Goal: Task Accomplishment & Management: Use online tool/utility

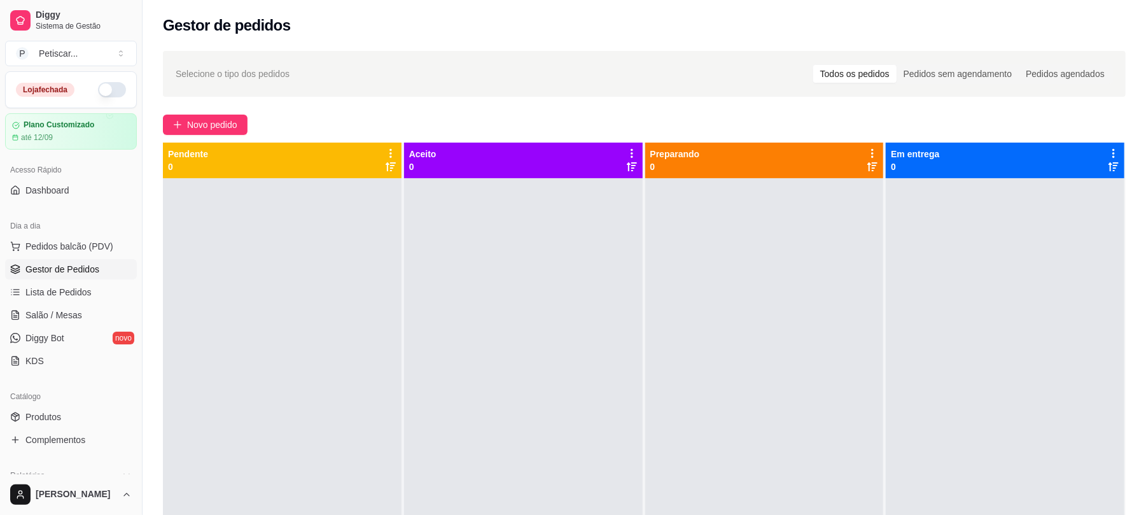
click at [101, 85] on button "button" at bounding box center [112, 89] width 28 height 15
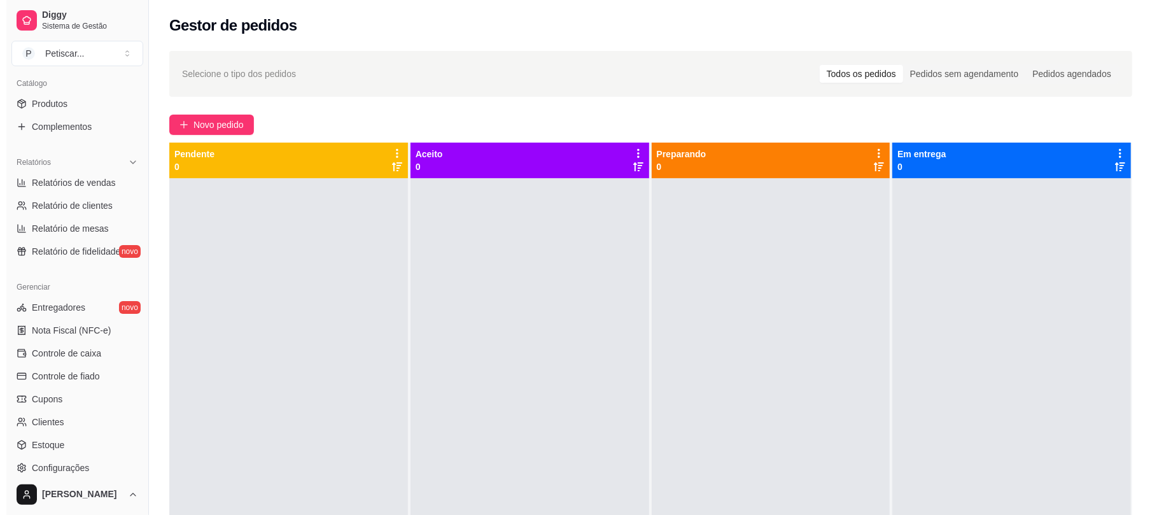
scroll to position [318, 0]
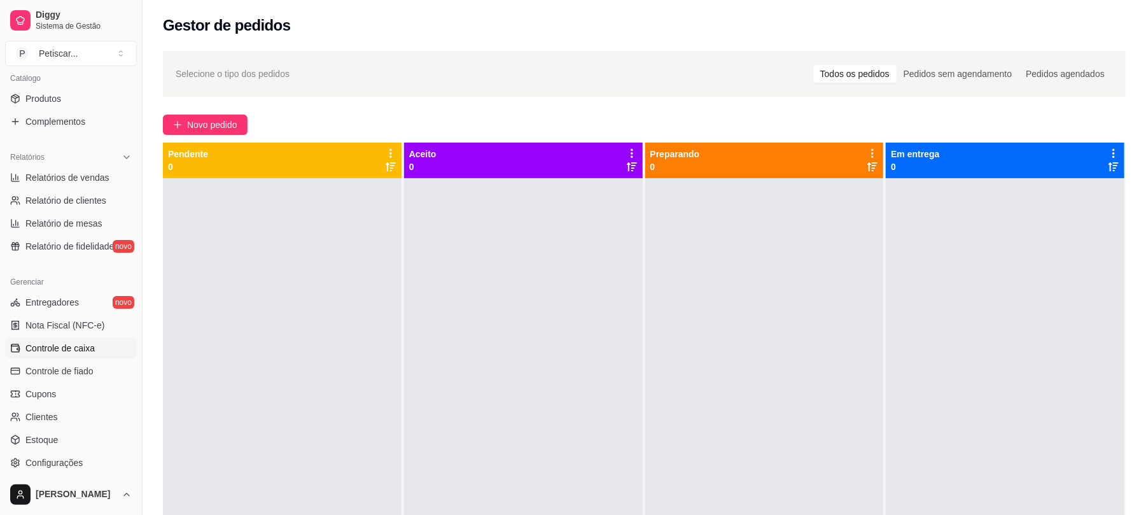
click at [82, 355] on link "Controle de caixa" at bounding box center [71, 348] width 132 height 20
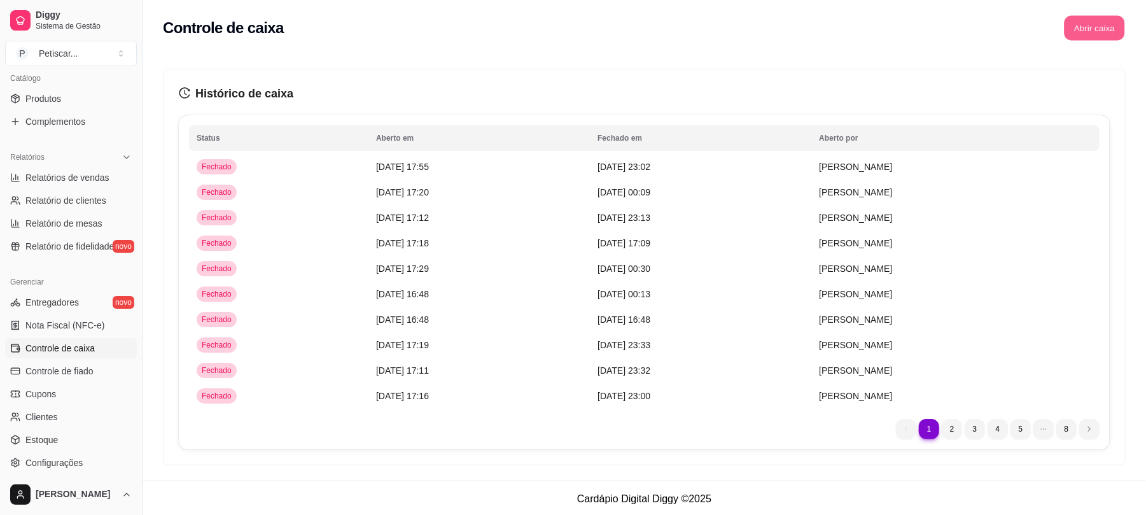
click at [1087, 36] on button "Abrir caixa" at bounding box center [1094, 28] width 60 height 25
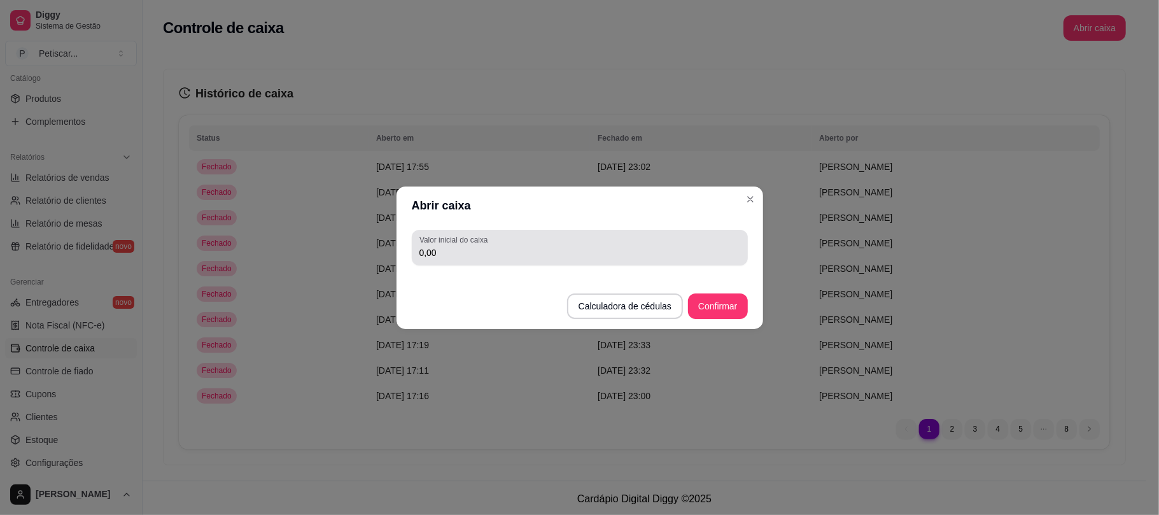
click at [710, 235] on div "0,00" at bounding box center [579, 247] width 321 height 25
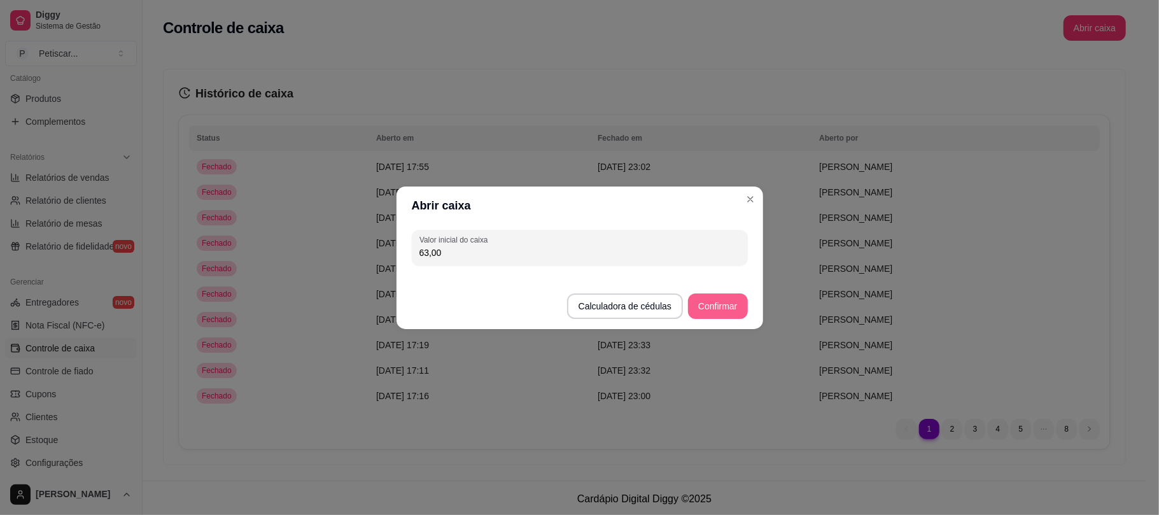
type input "63,00"
click at [717, 302] on button "Confirmar" at bounding box center [718, 305] width 58 height 25
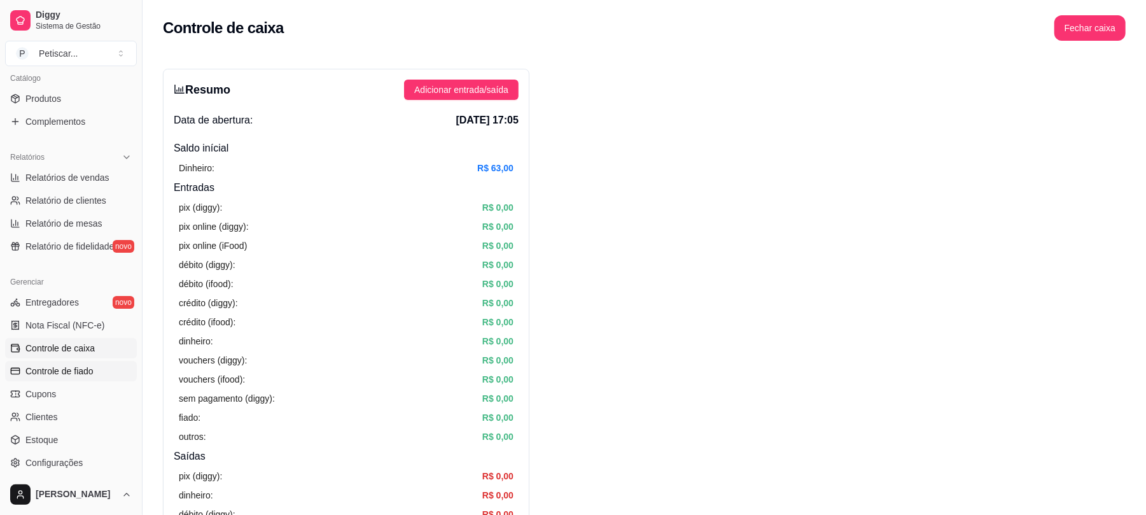
click at [47, 368] on span "Controle de fiado" at bounding box center [59, 371] width 68 height 13
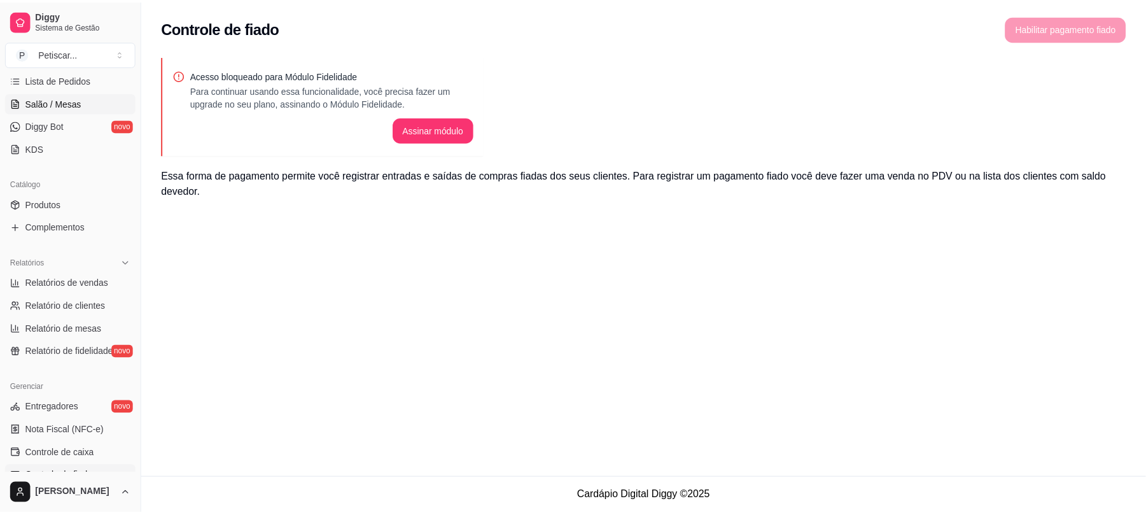
scroll to position [145, 0]
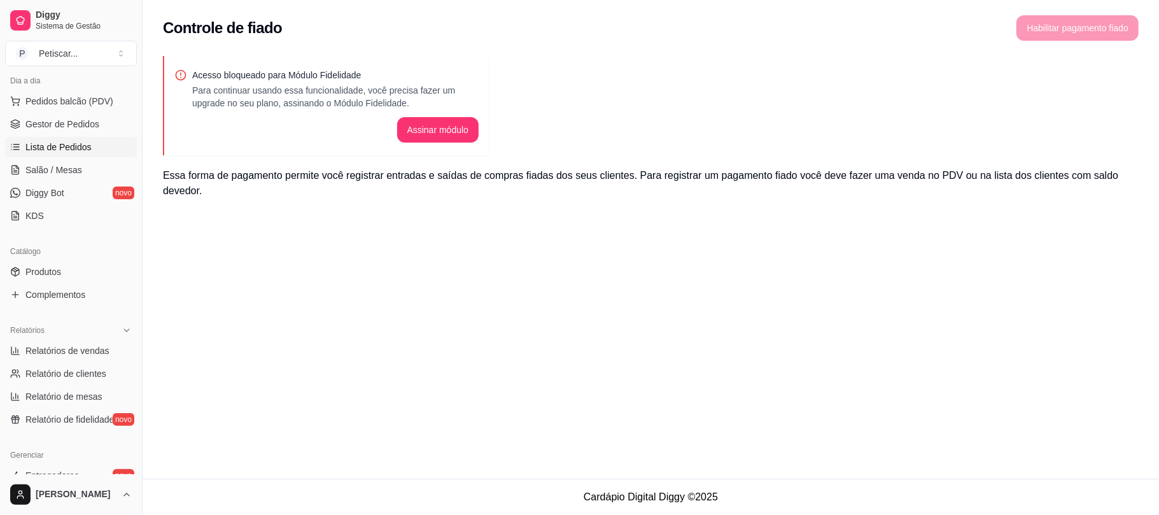
click at [79, 141] on span "Lista de Pedidos" at bounding box center [58, 147] width 66 height 13
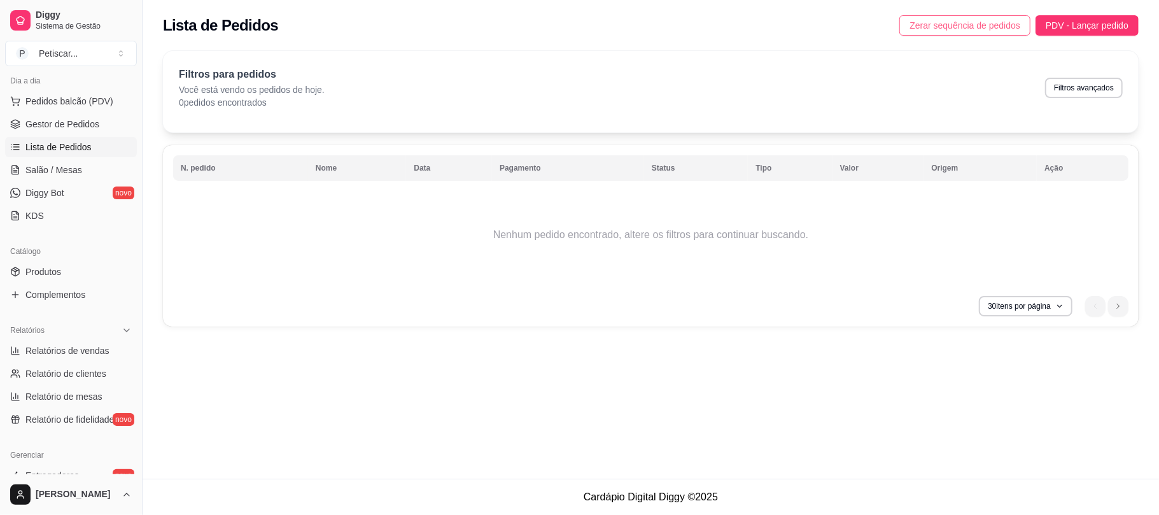
click at [920, 25] on span "Zerar sequência de pedidos" at bounding box center [964, 25] width 111 height 14
click at [78, 118] on span "Gestor de Pedidos" at bounding box center [62, 124] width 74 height 13
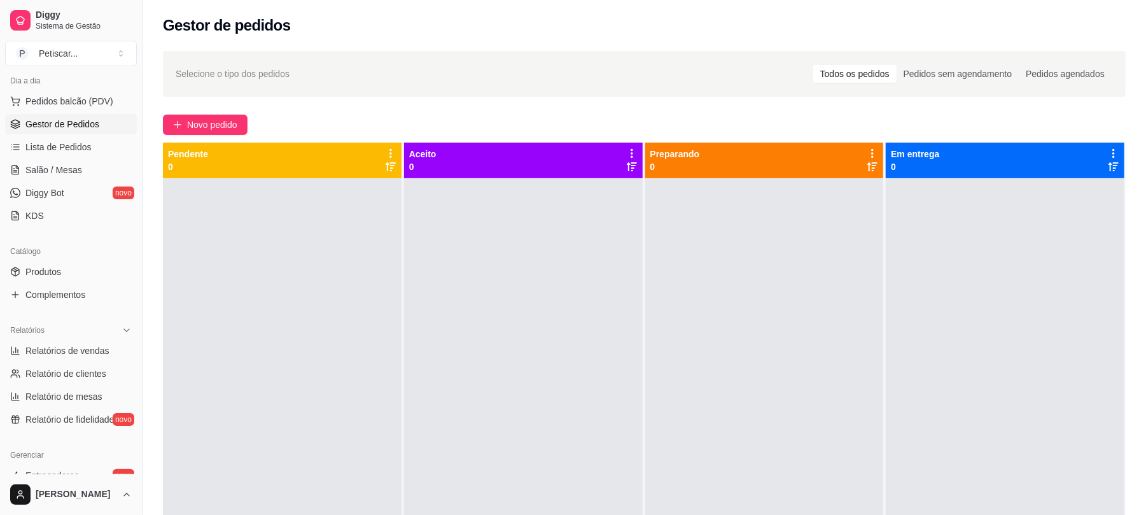
click at [795, 225] on div at bounding box center [764, 435] width 239 height 515
